Goal: Answer question/provide support

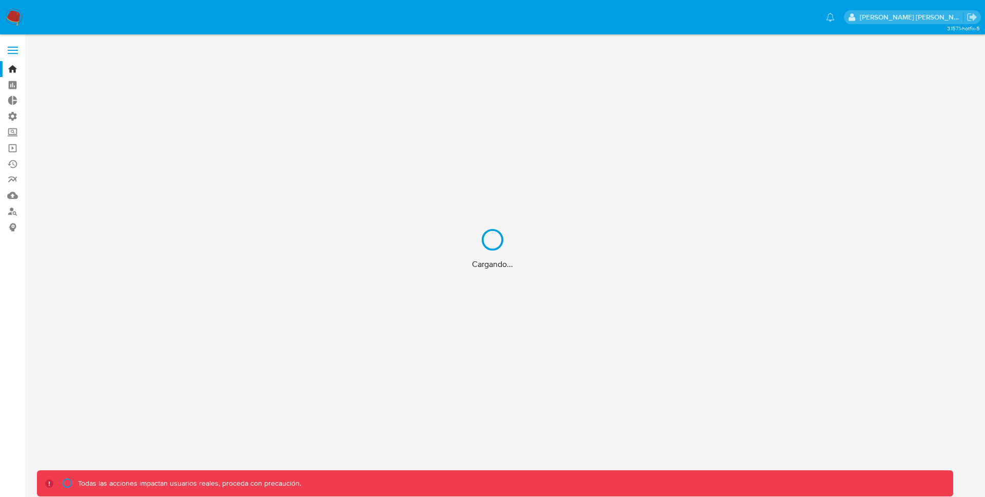
click at [4, 20] on div "Cargando..." at bounding box center [492, 248] width 985 height 497
click at [12, 19] on div "Cargando..." at bounding box center [492, 248] width 985 height 497
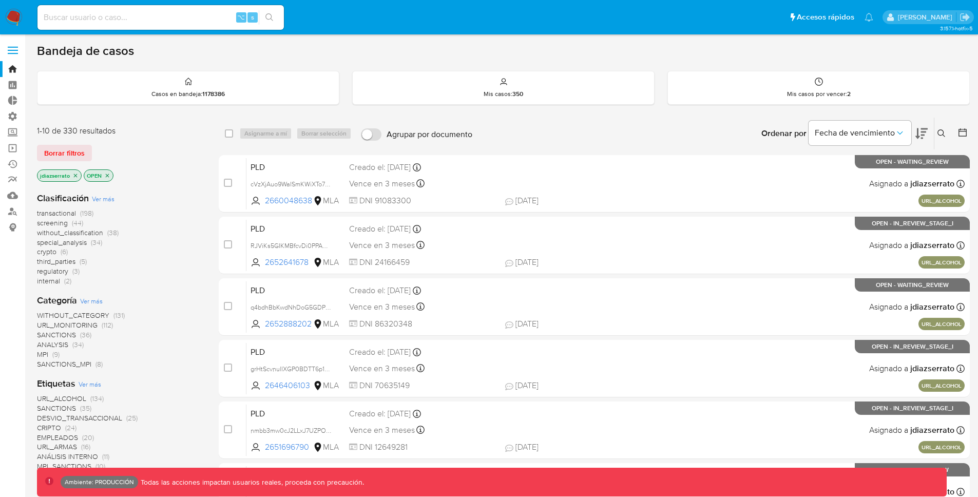
click at [165, 17] on input at bounding box center [160, 17] width 246 height 13
click at [108, 18] on input at bounding box center [160, 17] width 246 height 13
paste input "bKujytd2Yz9HHhlEggvf7Dwn"
type input "bKujytd2Yz9HHhlEggvf7Dwn"
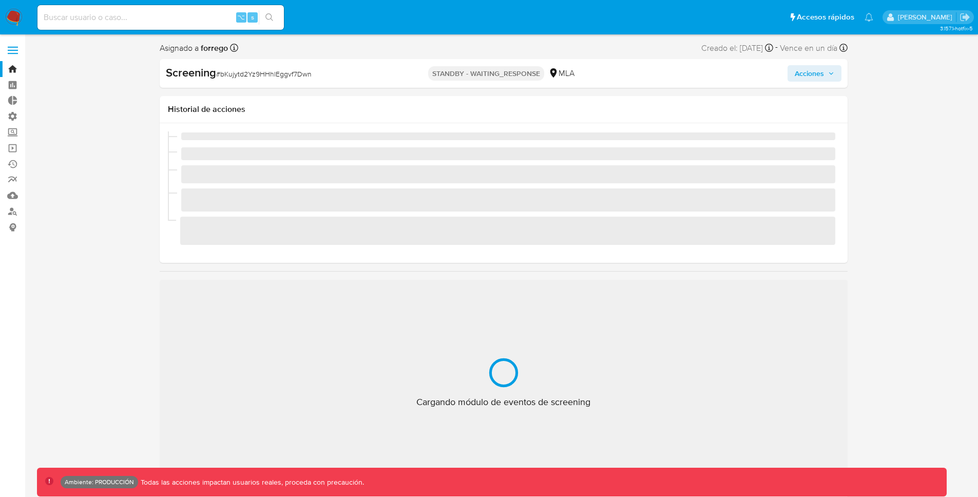
scroll to position [483, 0]
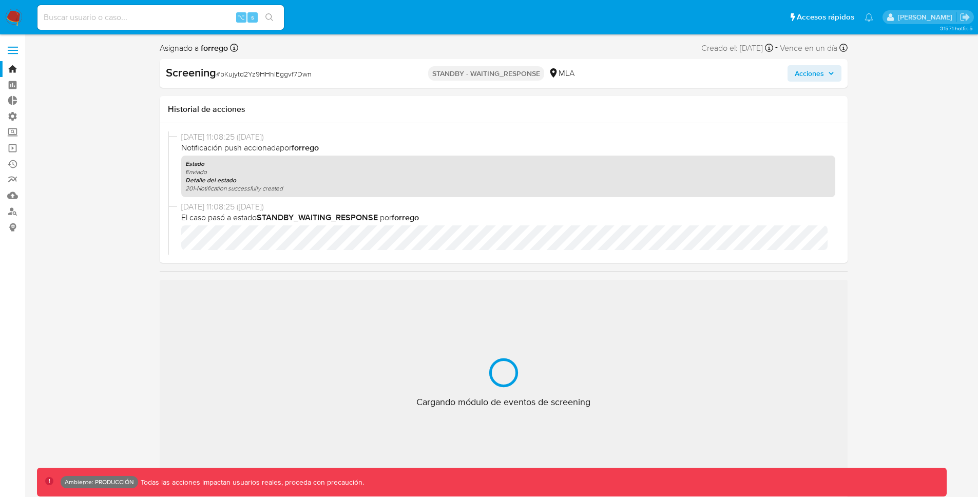
select select "10"
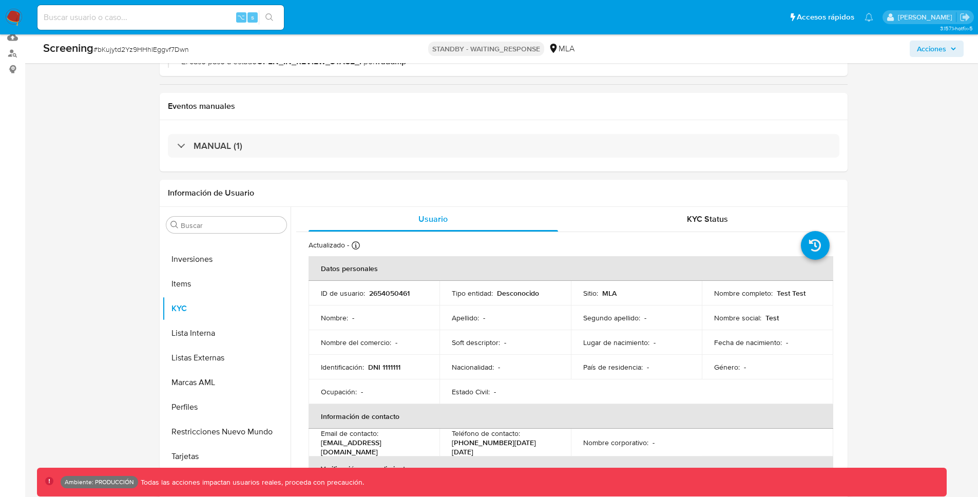
scroll to position [341, 0]
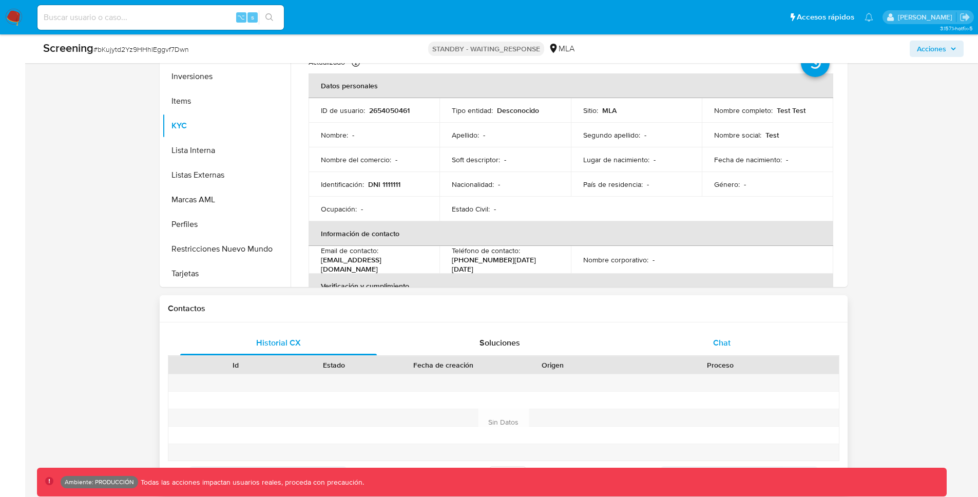
click at [717, 339] on span "Chat" at bounding box center [721, 343] width 17 height 12
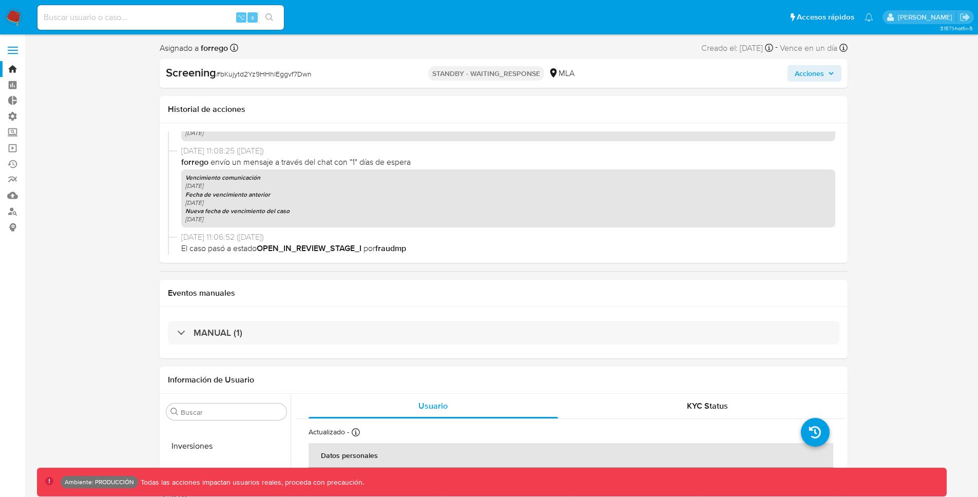
scroll to position [483, 0]
